Goal: Task Accomplishment & Management: Manage account settings

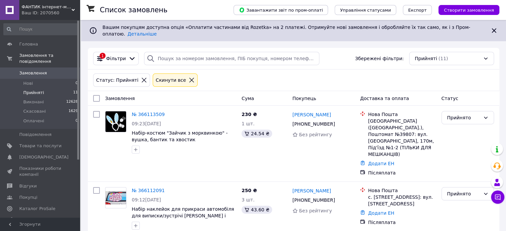
click at [55, 88] on li "Прийняті 11" at bounding box center [41, 92] width 82 height 9
drag, startPoint x: 39, startPoint y: 85, endPoint x: 109, endPoint y: 18, distance: 97.1
click at [39, 90] on span "Прийняті" at bounding box center [33, 93] width 21 height 6
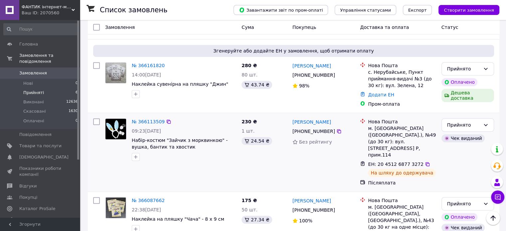
scroll to position [279, 0]
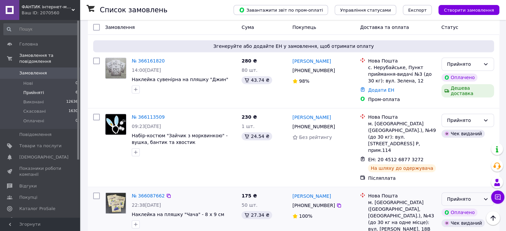
click at [459, 195] on div "Прийнято" at bounding box center [463, 198] width 33 height 7
click at [457, 179] on li "Виконано" at bounding box center [467, 179] width 52 height 12
click at [44, 97] on li "Виконані 12636" at bounding box center [41, 101] width 82 height 9
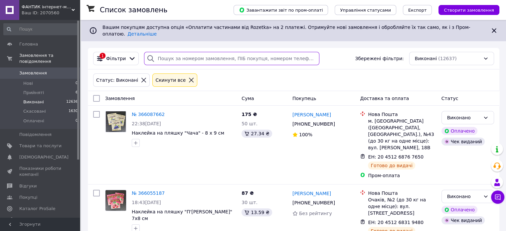
click at [163, 53] on input "search" at bounding box center [231, 58] width 175 height 13
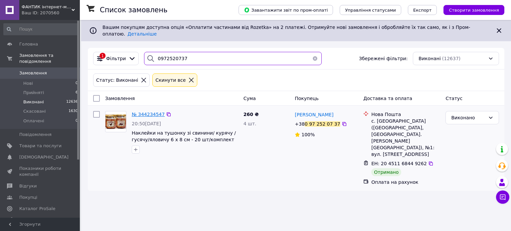
type input "0972520737"
click at [71, 88] on li "Прийняті 6" at bounding box center [41, 92] width 82 height 9
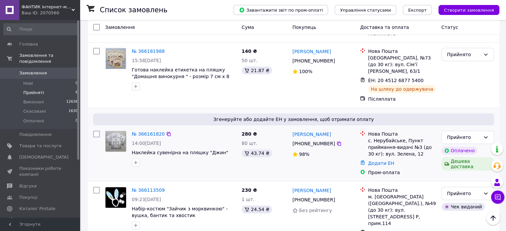
scroll to position [207, 0]
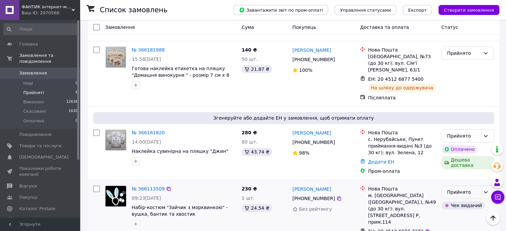
click at [472, 188] on div "Прийнято" at bounding box center [463, 191] width 33 height 7
click at [467, 178] on li "Виконано" at bounding box center [467, 179] width 52 height 12
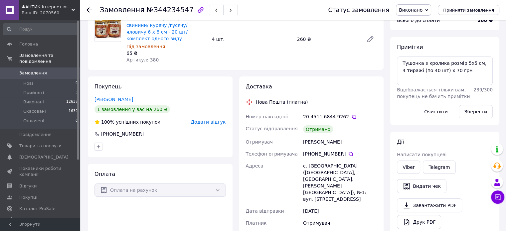
scroll to position [133, 0]
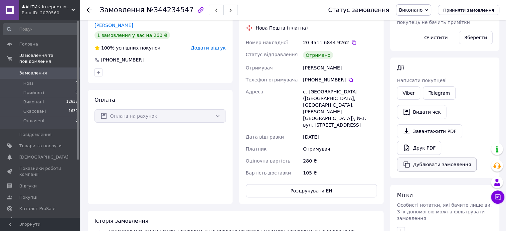
click at [430, 165] on button "Дублювати замовлення" at bounding box center [437, 165] width 80 height 14
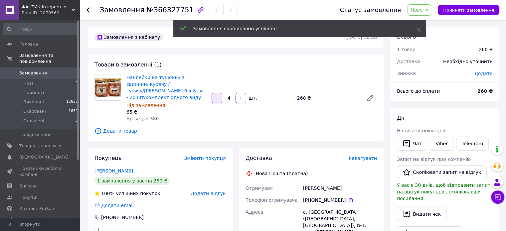
click at [214, 96] on icon "button" at bounding box center [216, 98] width 5 height 5
type input "1"
click at [214, 95] on div at bounding box center [217, 98] width 12 height 11
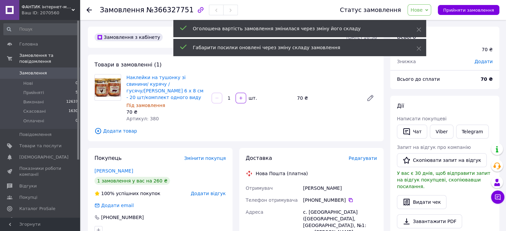
click at [114, 127] on span "Додати товар" at bounding box center [235, 130] width 282 height 7
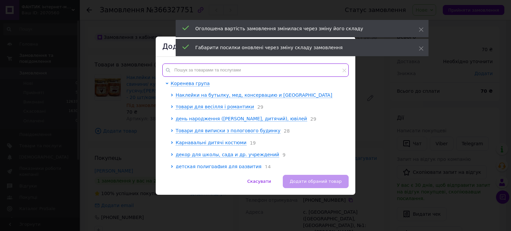
click at [181, 68] on input "text" at bounding box center [255, 69] width 186 height 13
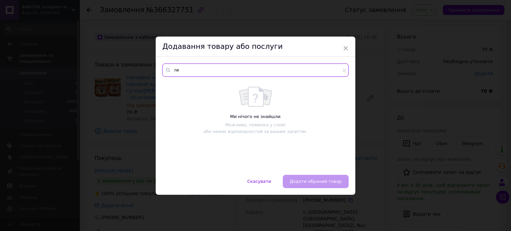
type input "n"
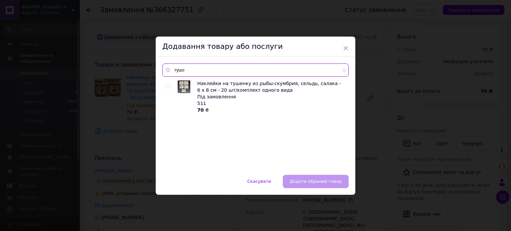
type input "тушо"
click at [167, 83] on div at bounding box center [169, 96] width 7 height 33
click at [167, 85] on input "checkbox" at bounding box center [168, 86] width 4 height 4
checkbox input "true"
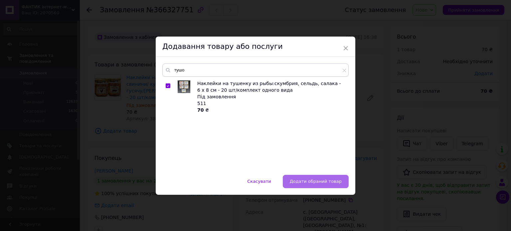
click at [314, 183] on span "Додати обраний товар" at bounding box center [316, 181] width 52 height 5
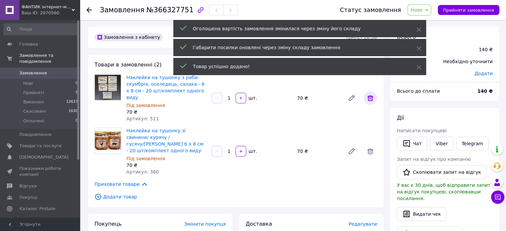
click at [369, 97] on icon at bounding box center [370, 98] width 6 height 6
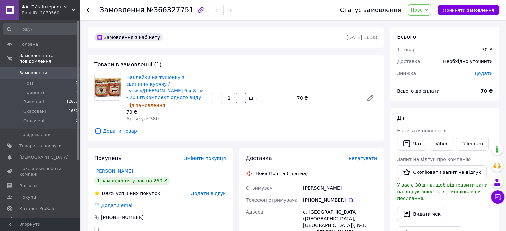
click at [124, 127] on span "Додати товар" at bounding box center [235, 130] width 282 height 7
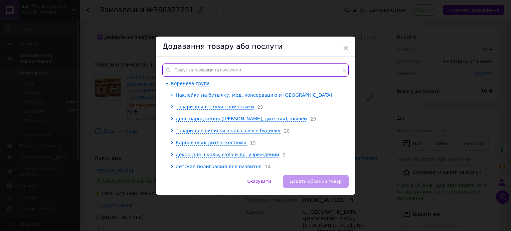
click at [200, 74] on input "text" at bounding box center [255, 69] width 186 height 13
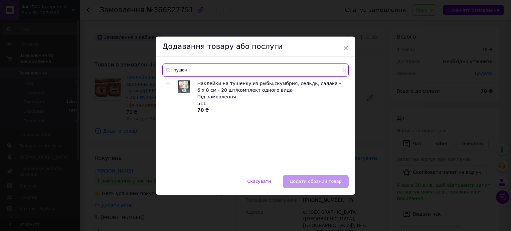
type input "тушон"
click at [168, 87] on input "checkbox" at bounding box center [168, 86] width 4 height 4
checkbox input "true"
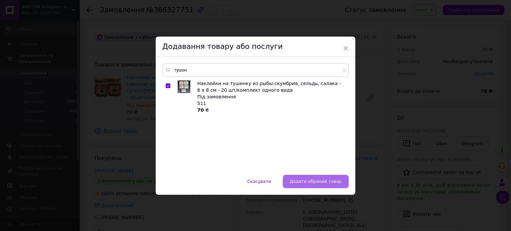
click at [310, 183] on span "Додати обраний товар" at bounding box center [316, 181] width 52 height 5
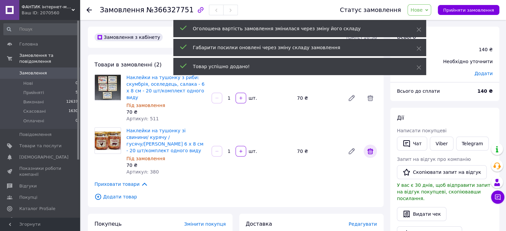
click at [371, 148] on icon at bounding box center [370, 151] width 6 height 6
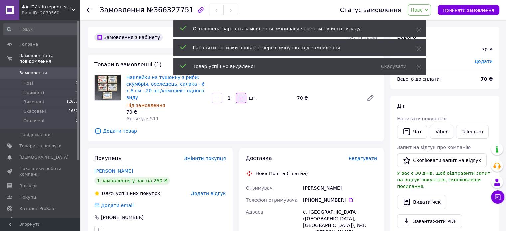
click at [241, 96] on icon "button" at bounding box center [240, 98] width 5 height 5
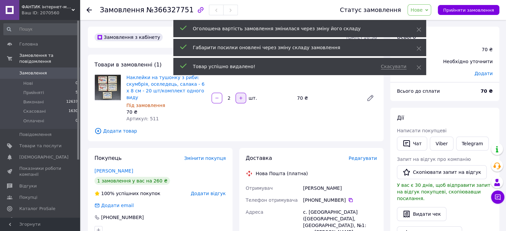
click at [241, 96] on icon "button" at bounding box center [240, 98] width 5 height 5
type input "4"
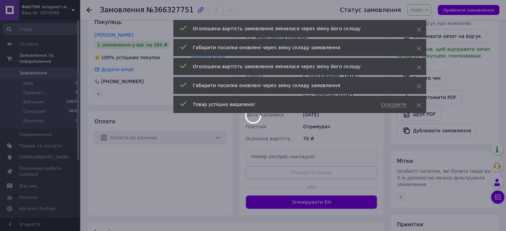
scroll to position [199, 0]
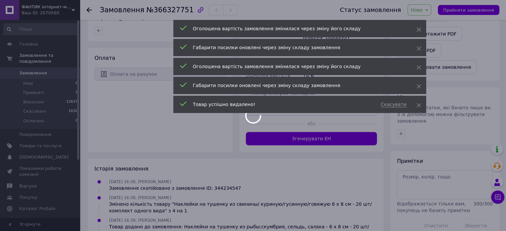
click at [423, 171] on body "ФАНТИК інтернет-магазин Ваш ID: 2070560 Сайт ФАНТИК інтернет-магазин Кабінет по…" at bounding box center [253, 59] width 506 height 517
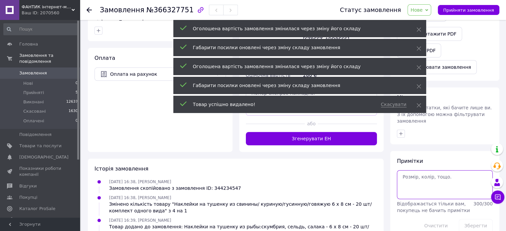
click at [422, 170] on textarea at bounding box center [445, 184] width 96 height 29
type textarea "тушонка 8х10 по 2 тиражі товстолоб і короп"
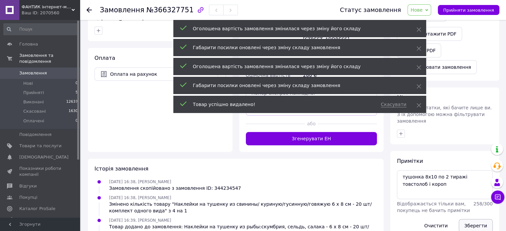
click at [472, 219] on button "Зберегти" at bounding box center [475, 225] width 34 height 13
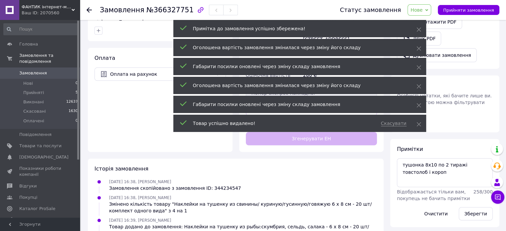
click at [422, 9] on span "Нове" at bounding box center [416, 9] width 12 height 5
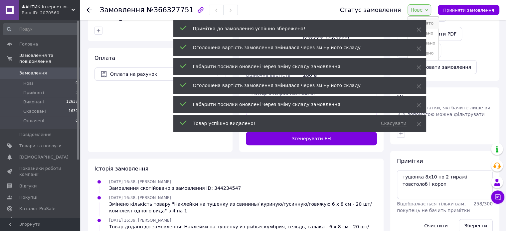
click at [432, 23] on li "Прийнято" at bounding box center [423, 23] width 31 height 10
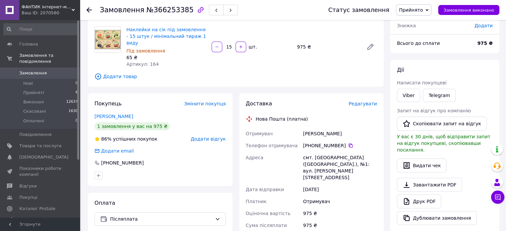
scroll to position [33, 0]
